Goal: Navigation & Orientation: Find specific page/section

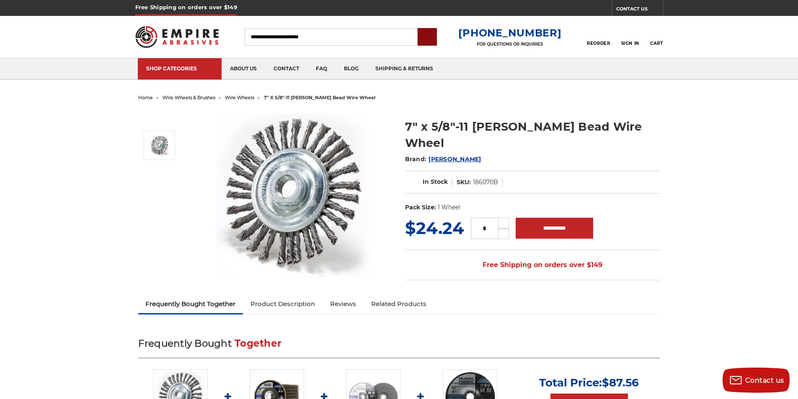
click at [435, 42] on input "submit" at bounding box center [427, 37] width 17 height 17
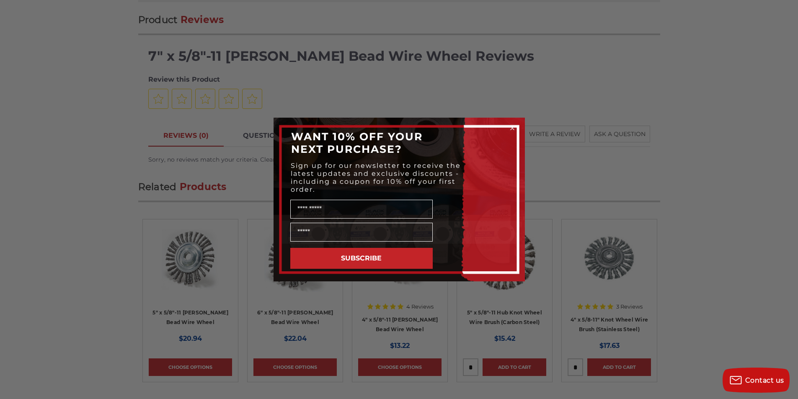
scroll to position [820, 0]
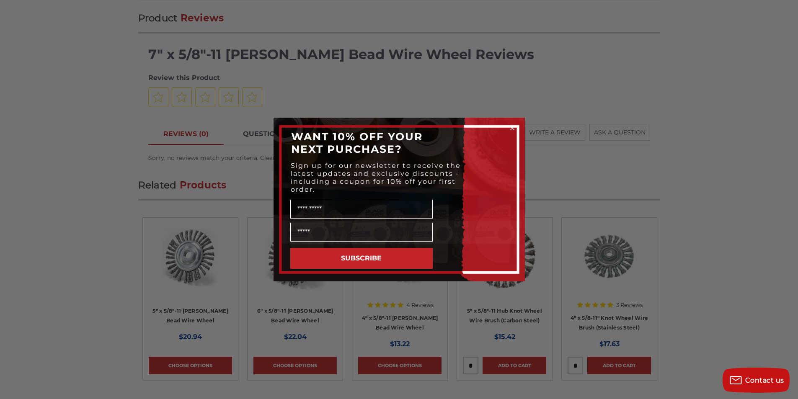
click at [600, 331] on div "Close dialog WANT 10% OFF YOUR NEXT PURCHASE? Sign up for our newsletter to rec…" at bounding box center [399, 199] width 798 height 399
click at [510, 128] on icon "Close dialog" at bounding box center [511, 127] width 3 height 3
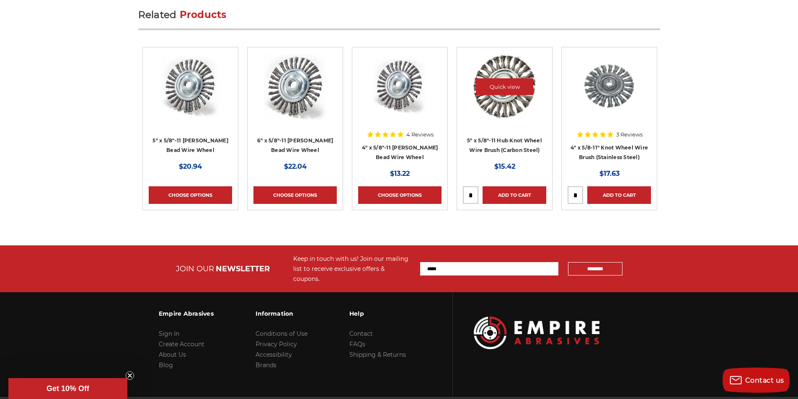
scroll to position [994, 0]
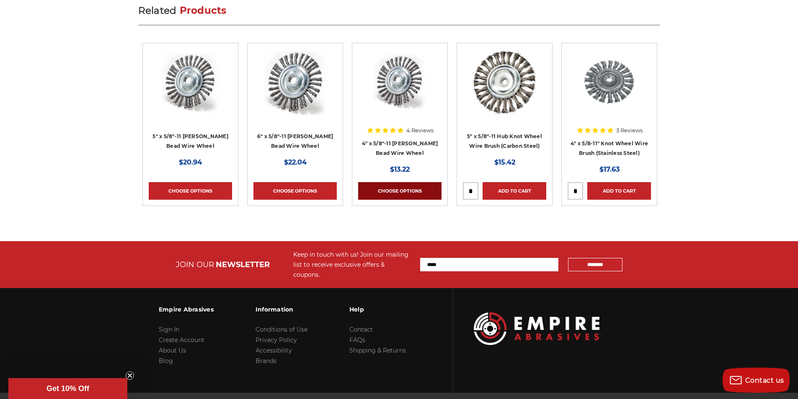
click at [366, 182] on link "Choose Options" at bounding box center [399, 191] width 83 height 18
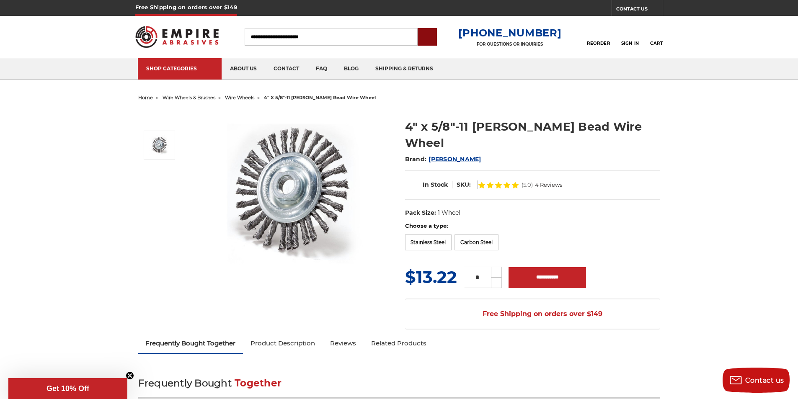
click at [435, 32] on input "submit" at bounding box center [427, 37] width 17 height 17
click at [169, 95] on span "wire wheels & brushes" at bounding box center [188, 98] width 53 height 6
